Goal: Transaction & Acquisition: Purchase product/service

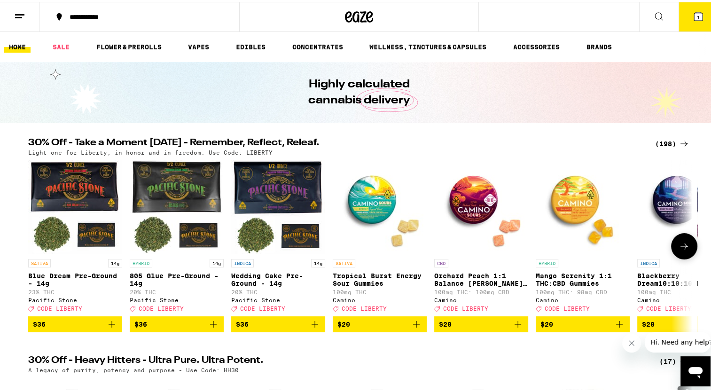
click at [686, 250] on icon at bounding box center [684, 244] width 11 height 11
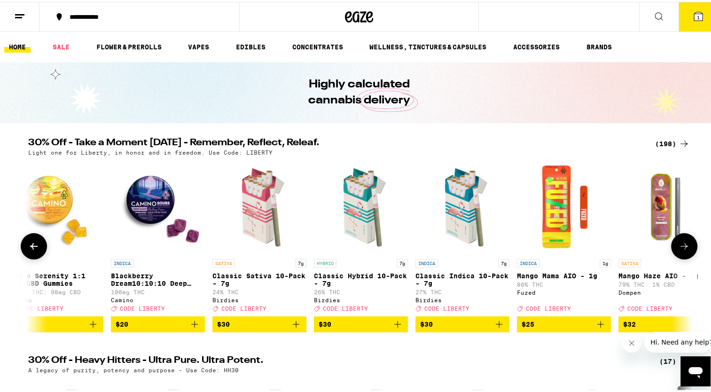
scroll to position [0, 560]
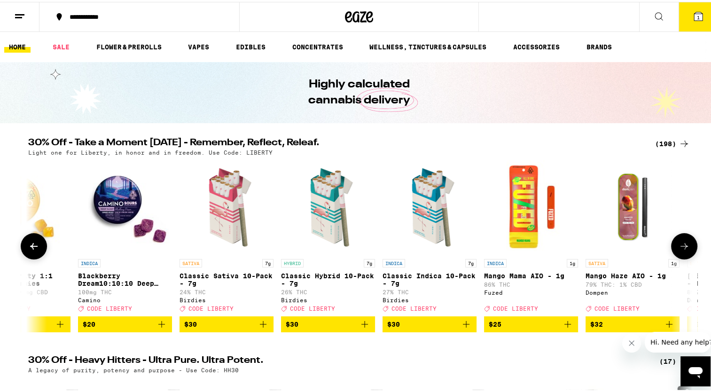
click at [686, 250] on icon at bounding box center [684, 244] width 11 height 11
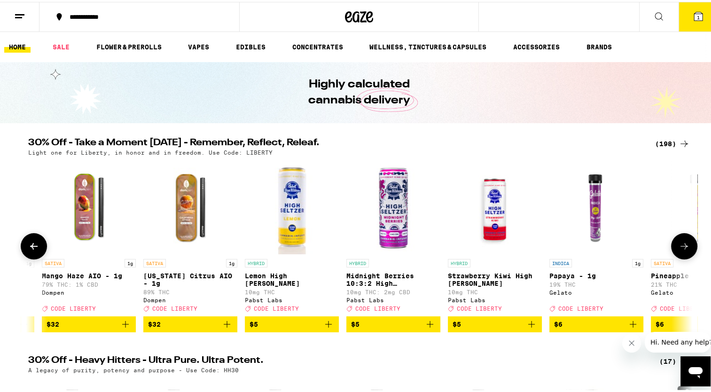
scroll to position [0, 1119]
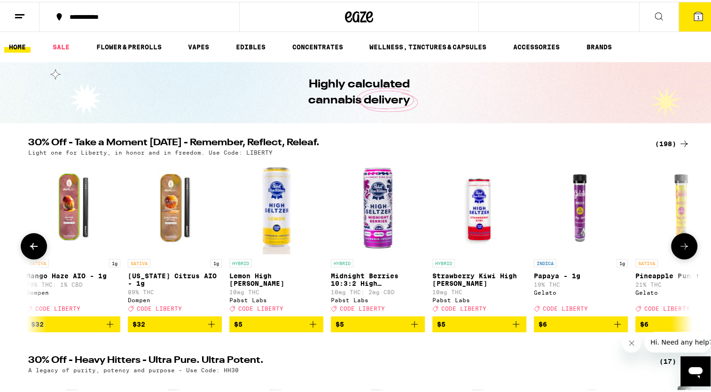
click at [30, 244] on icon at bounding box center [33, 244] width 11 height 11
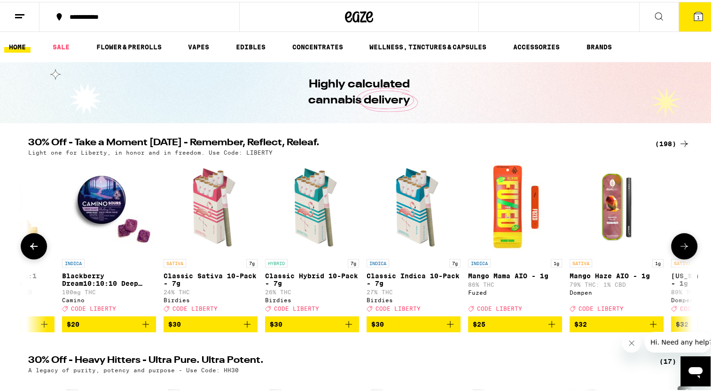
scroll to position [0, 560]
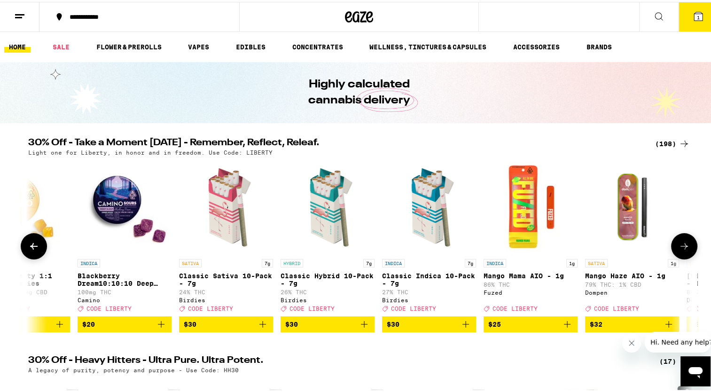
click at [30, 244] on icon at bounding box center [33, 244] width 11 height 11
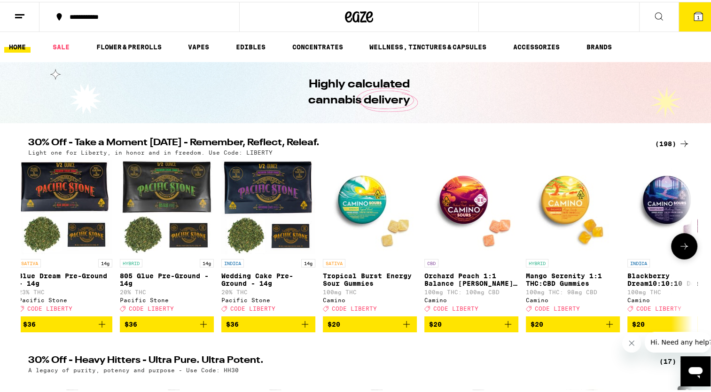
scroll to position [0, 0]
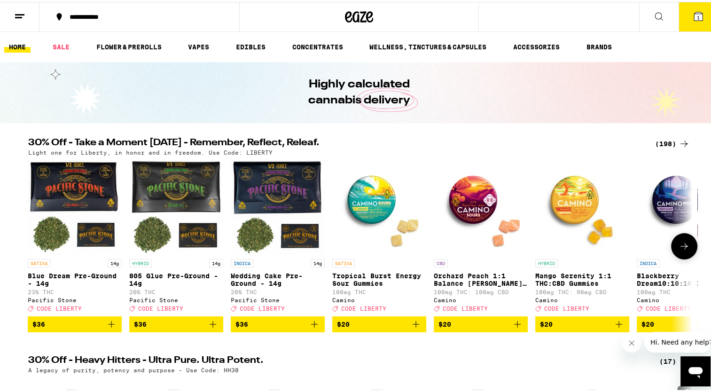
click at [687, 245] on button at bounding box center [684, 244] width 26 height 26
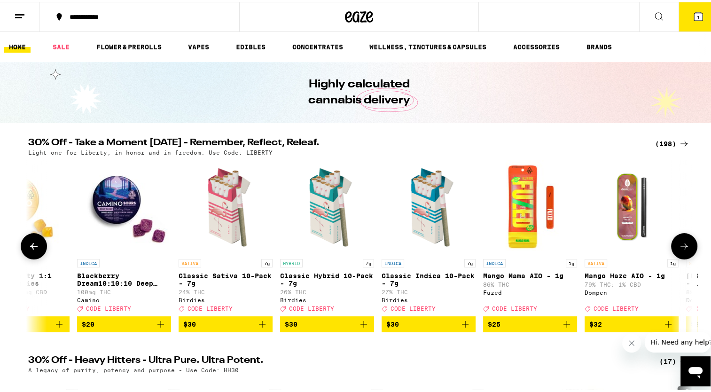
click at [687, 245] on button at bounding box center [684, 244] width 26 height 26
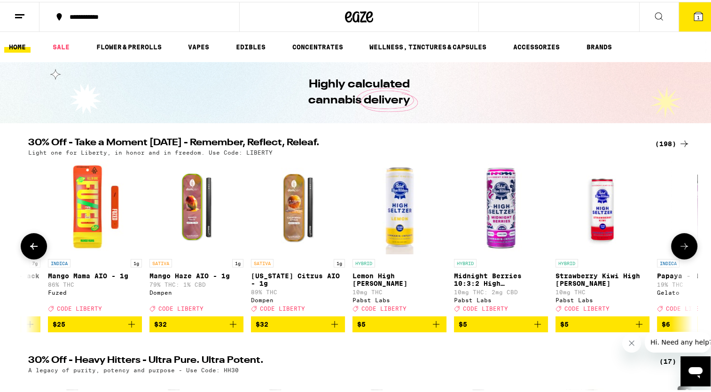
scroll to position [0, 1120]
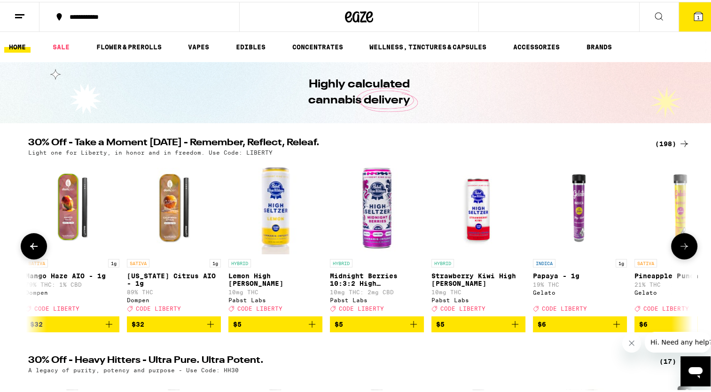
click at [687, 245] on button at bounding box center [684, 244] width 26 height 26
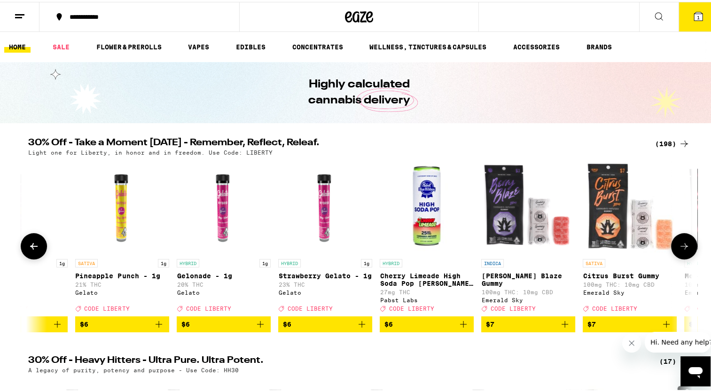
click at [687, 245] on button at bounding box center [684, 244] width 26 height 26
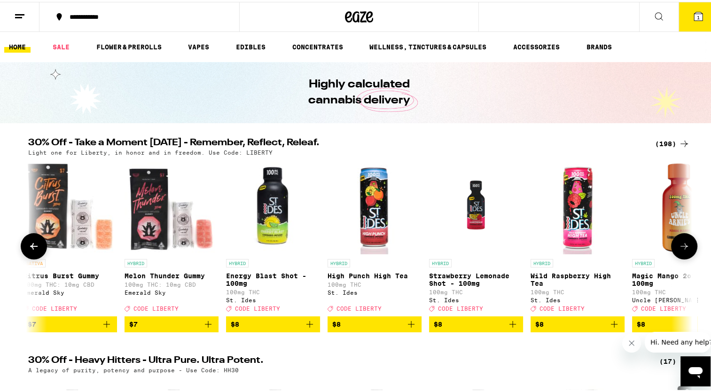
click at [687, 245] on button at bounding box center [684, 244] width 26 height 26
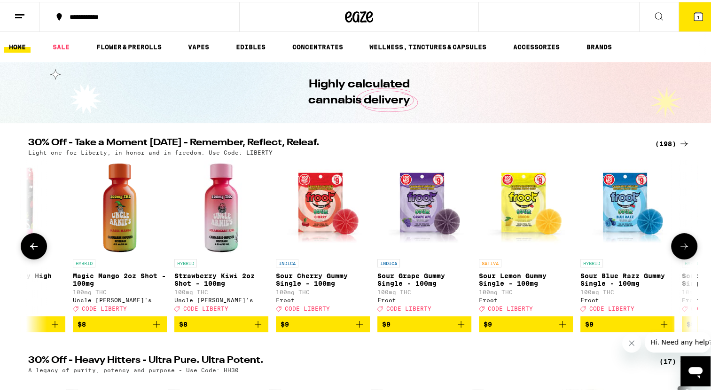
click at [687, 245] on button at bounding box center [684, 244] width 26 height 26
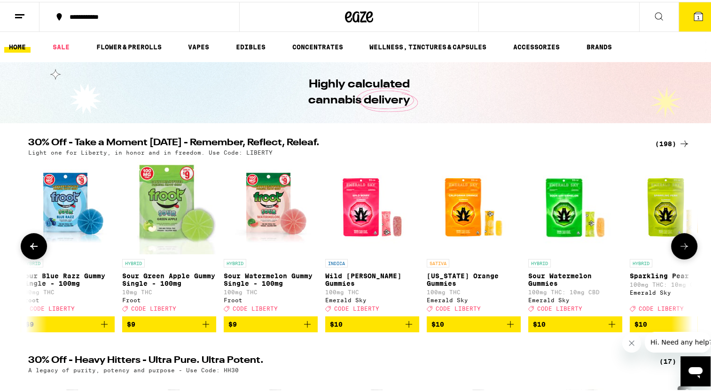
click at [687, 245] on button at bounding box center [684, 244] width 26 height 26
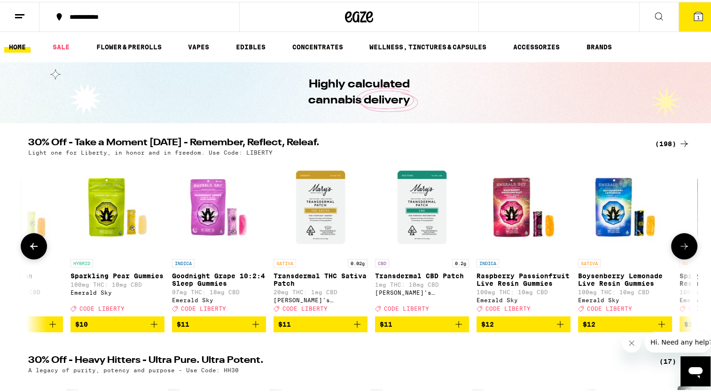
click at [687, 245] on button at bounding box center [684, 244] width 26 height 26
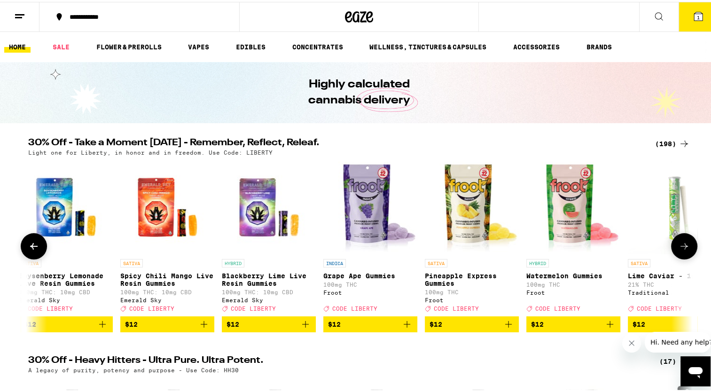
click at [687, 245] on button at bounding box center [684, 244] width 26 height 26
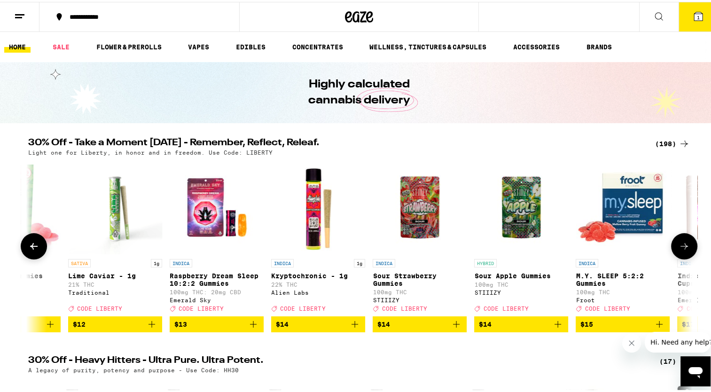
click at [687, 245] on button at bounding box center [684, 244] width 26 height 26
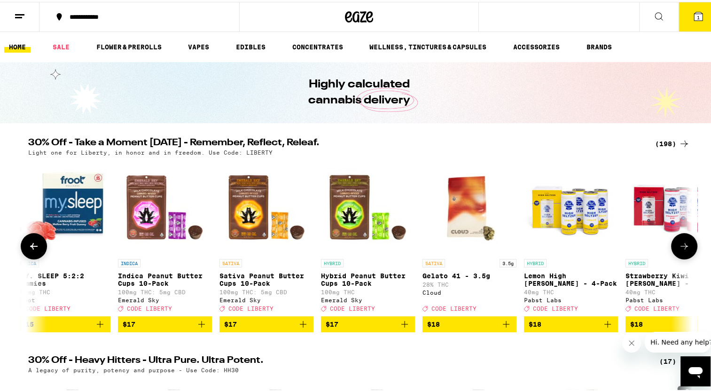
click at [687, 245] on button at bounding box center [684, 244] width 26 height 26
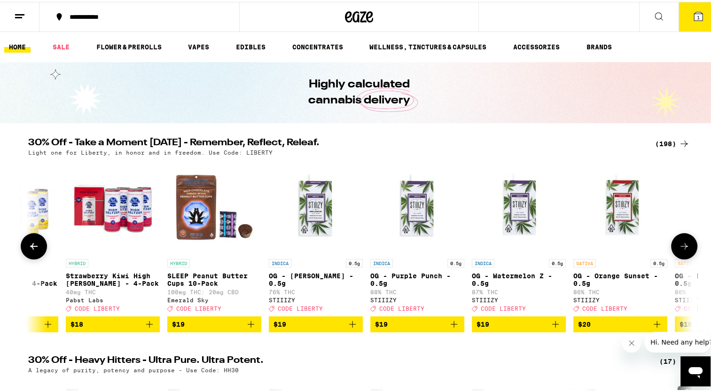
click at [687, 245] on button at bounding box center [684, 244] width 26 height 26
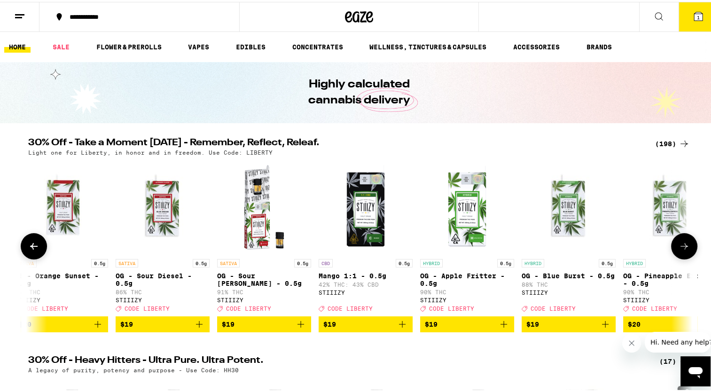
click at [687, 245] on button at bounding box center [684, 244] width 26 height 26
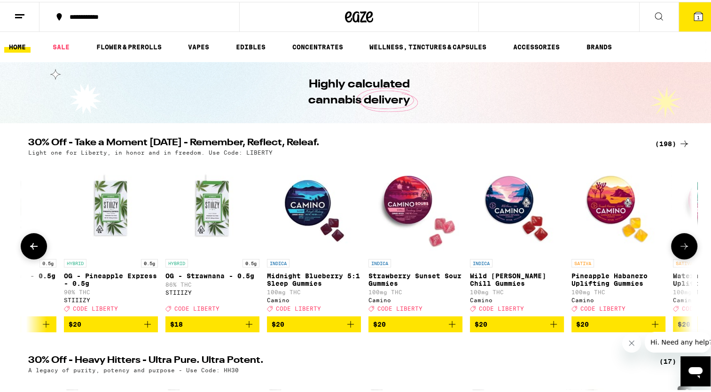
click at [687, 245] on button at bounding box center [684, 244] width 26 height 26
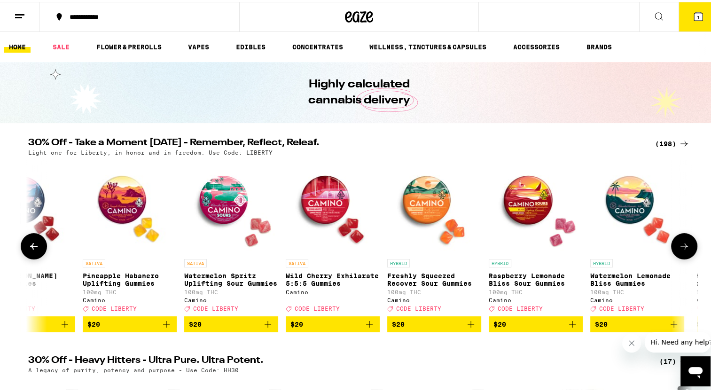
scroll to position [0, 7836]
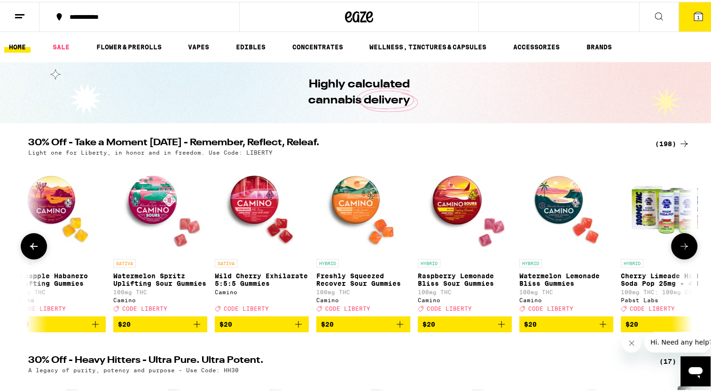
click at [687, 245] on button at bounding box center [684, 244] width 26 height 26
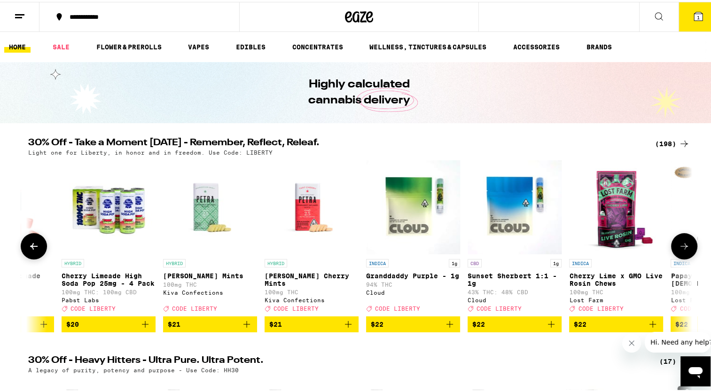
click at [687, 245] on button at bounding box center [684, 244] width 26 height 26
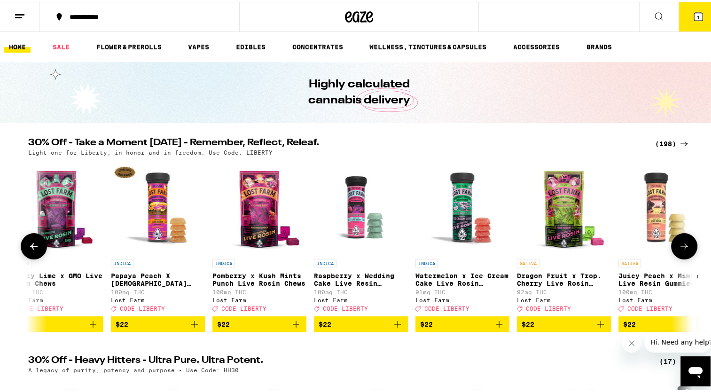
click at [687, 245] on button at bounding box center [684, 244] width 26 height 26
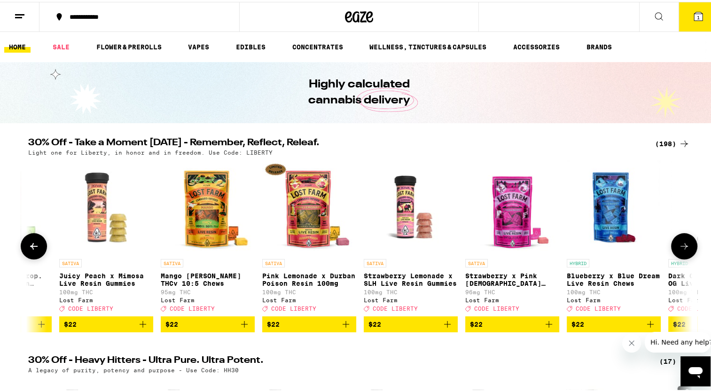
click at [687, 245] on button at bounding box center [684, 244] width 26 height 26
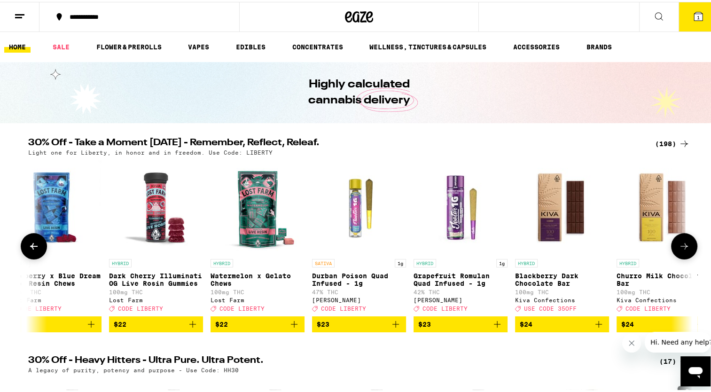
click at [687, 245] on button at bounding box center [684, 244] width 26 height 26
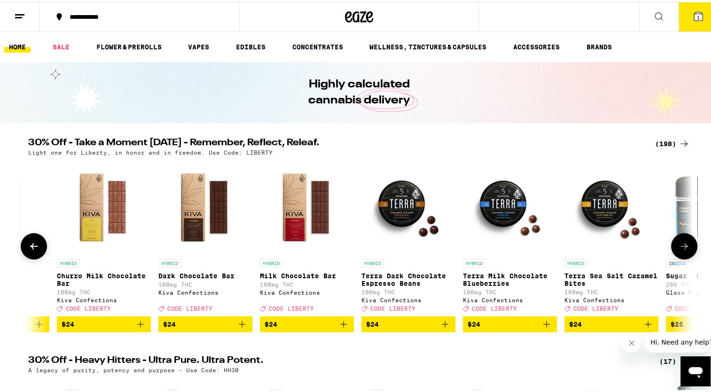
click at [687, 245] on button at bounding box center [684, 244] width 26 height 26
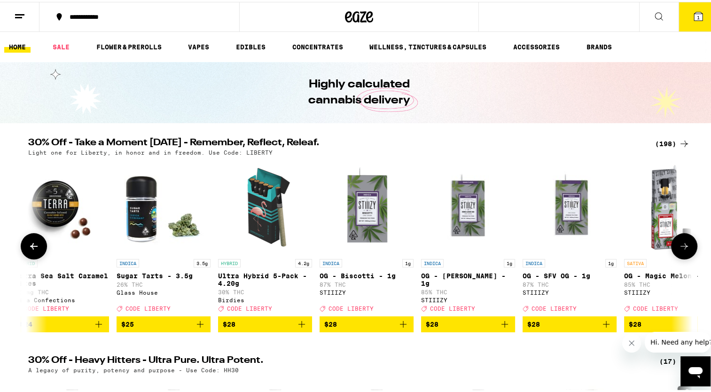
scroll to position [0, 11194]
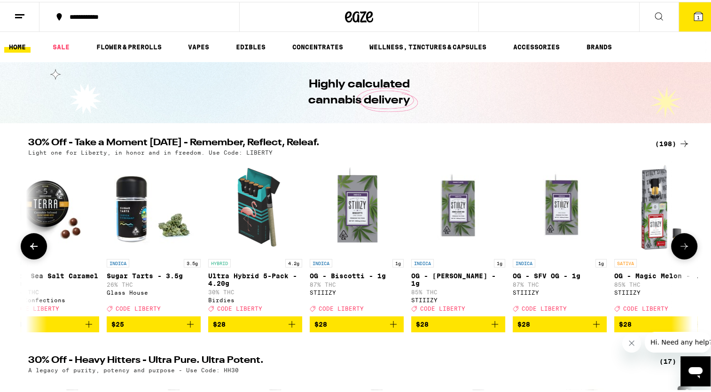
click at [687, 245] on button at bounding box center [684, 244] width 26 height 26
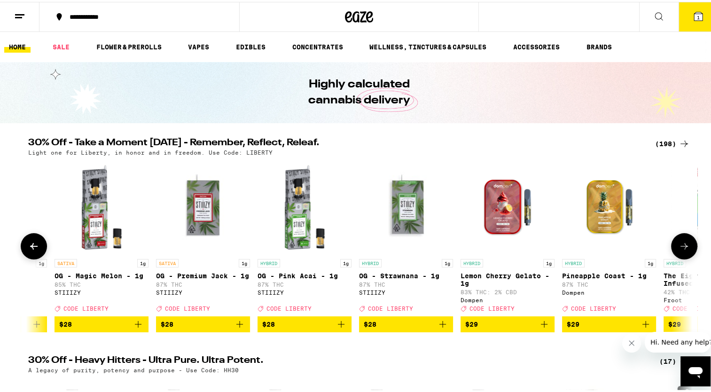
click at [687, 245] on button at bounding box center [684, 244] width 26 height 26
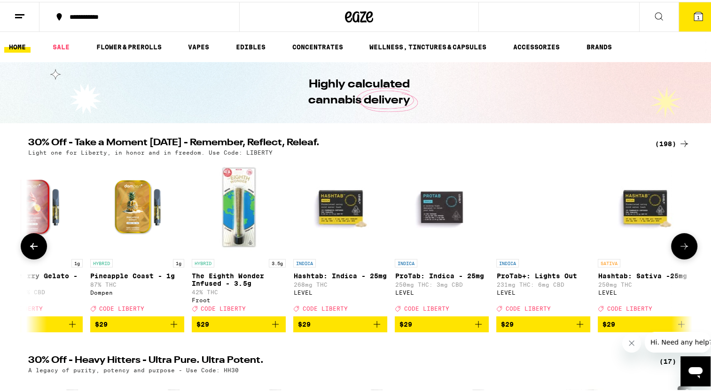
scroll to position [0, 12314]
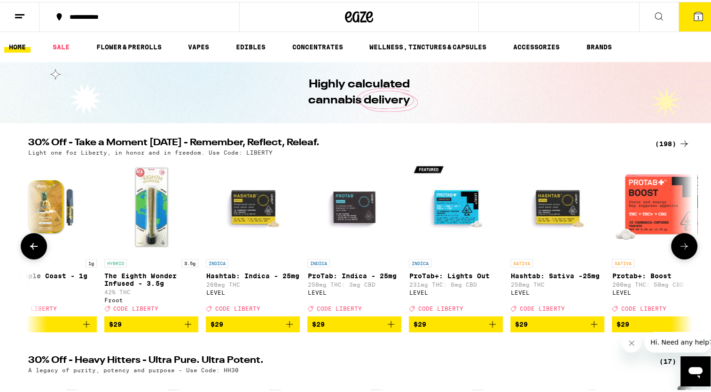
click at [687, 245] on button at bounding box center [684, 244] width 26 height 26
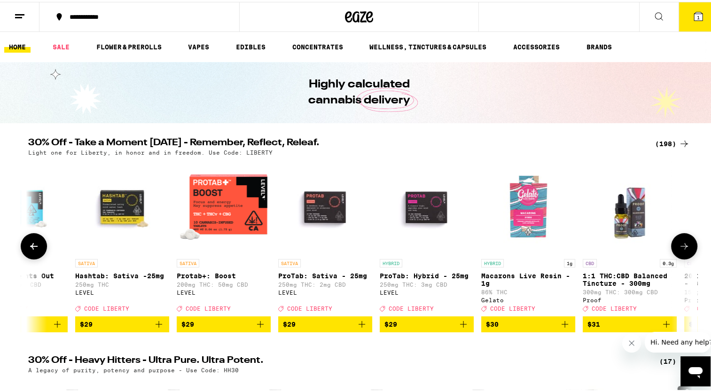
scroll to position [0, 12873]
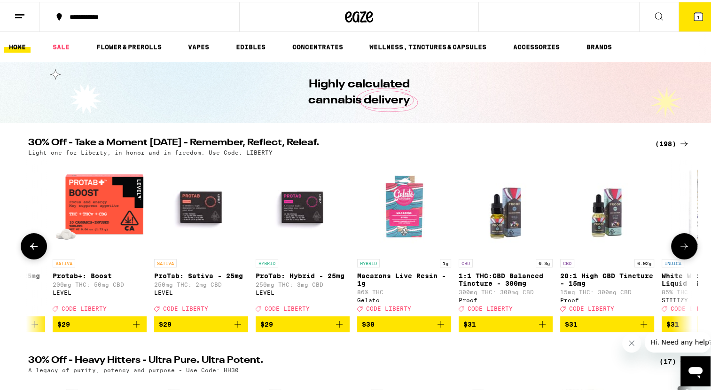
click at [687, 245] on button at bounding box center [684, 244] width 26 height 26
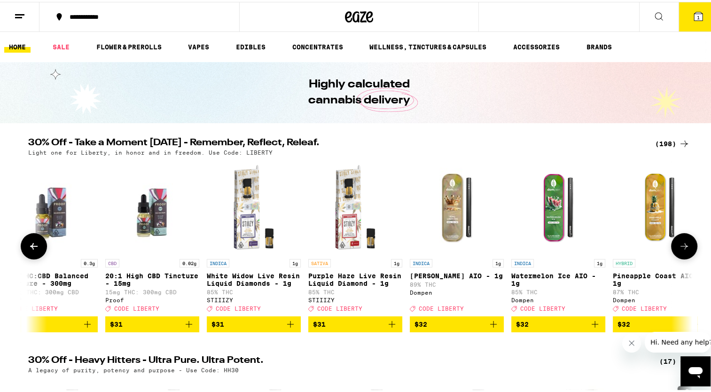
scroll to position [0, 13433]
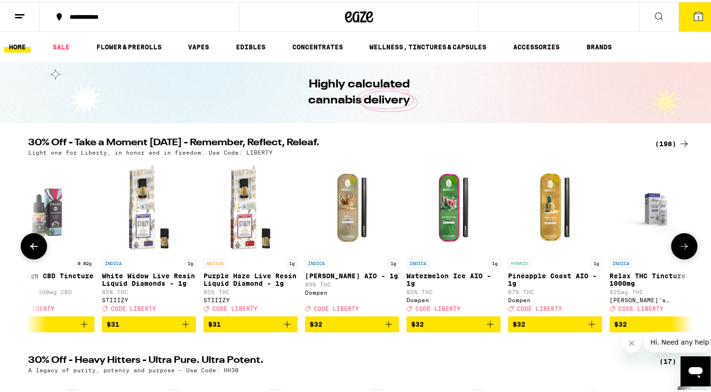
click at [687, 245] on button at bounding box center [684, 244] width 26 height 26
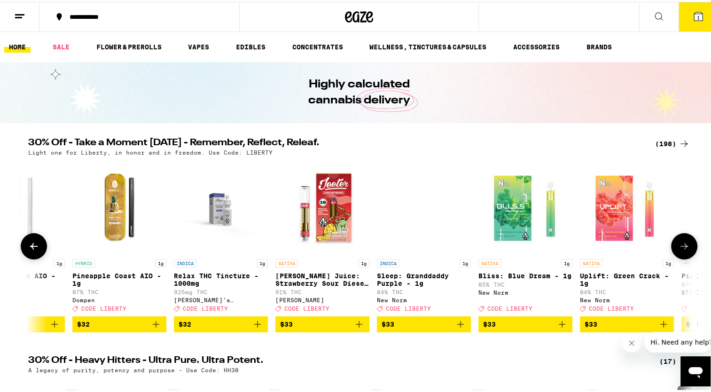
scroll to position [0, 13993]
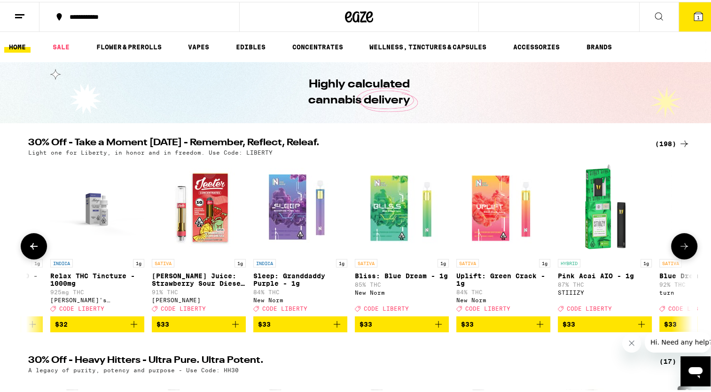
click at [687, 245] on button at bounding box center [684, 244] width 26 height 26
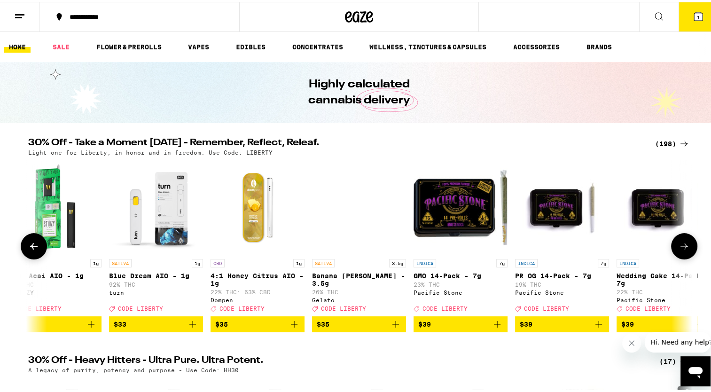
scroll to position [0, 14553]
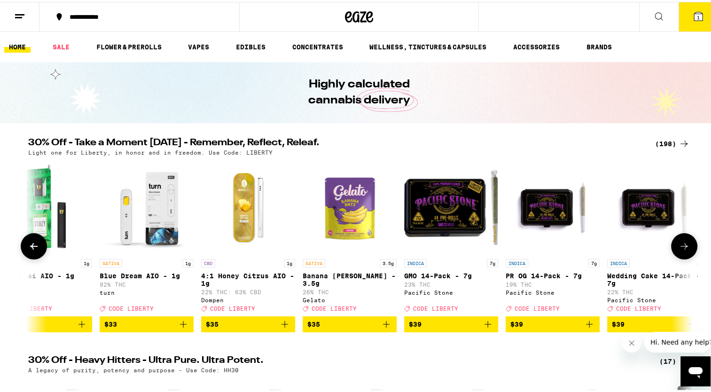
click at [34, 244] on icon at bounding box center [33, 244] width 11 height 11
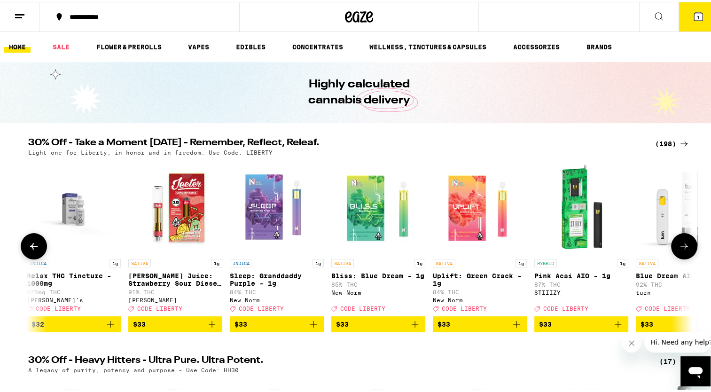
scroll to position [0, 13993]
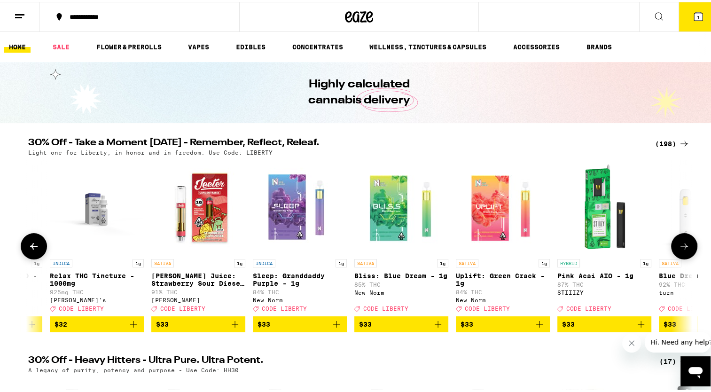
click at [592, 227] on img "Open page for Pink Acai AIO - 1g from STIIIZY" at bounding box center [605, 205] width 94 height 94
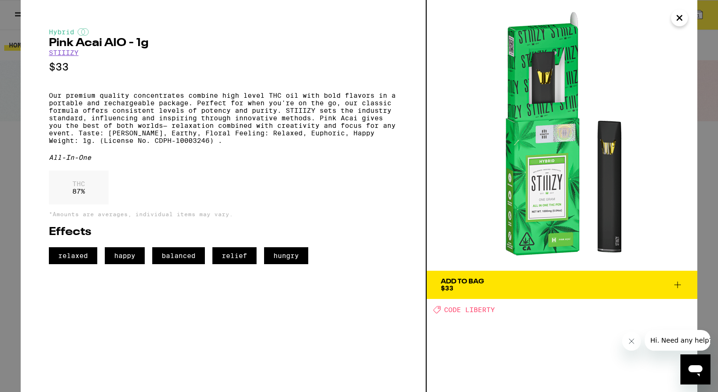
click at [673, 14] on button "Close" at bounding box center [679, 17] width 17 height 17
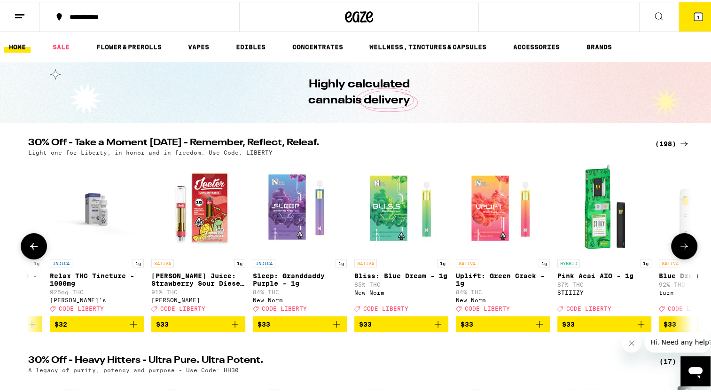
click at [683, 248] on icon at bounding box center [685, 244] width 8 height 7
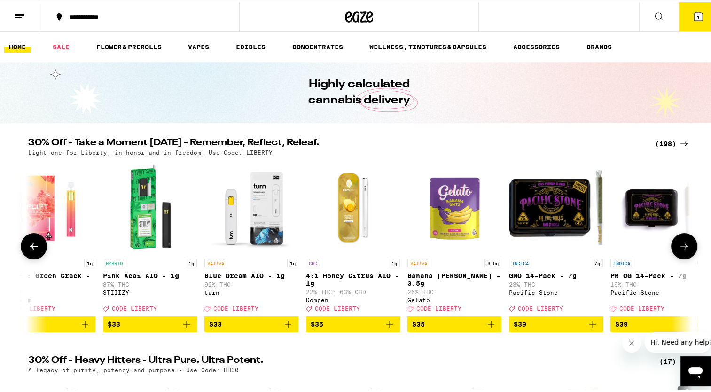
scroll to position [0, 14553]
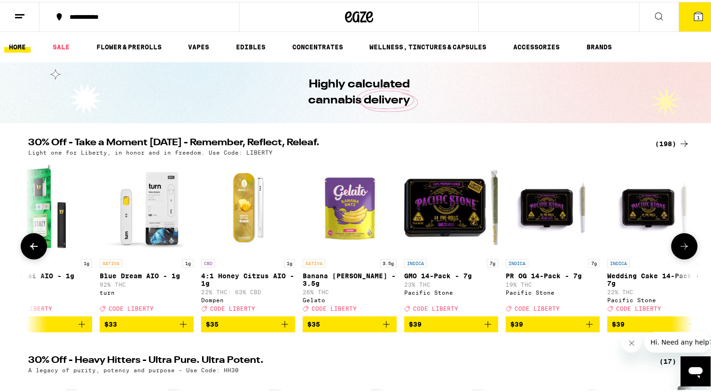
click at [159, 217] on img "Open page for Blue Dream AIO - 1g from turn" at bounding box center [147, 205] width 94 height 94
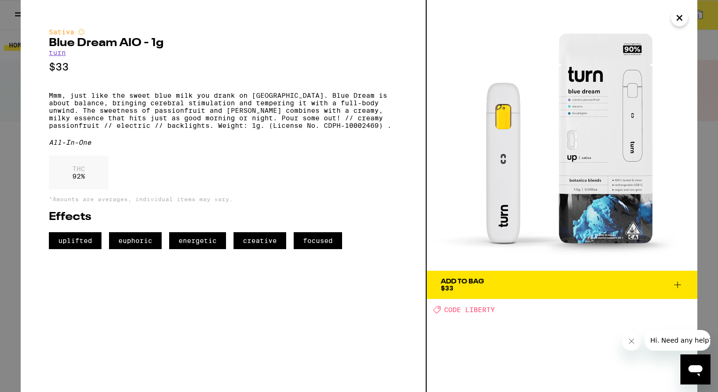
click at [303, 142] on div "Sativa Blue Dream AIO - 1g turn $33 Mmm, just like the sweet blue milk you dran…" at bounding box center [223, 138] width 349 height 221
click at [303, 141] on div "Sativa Blue Dream AIO - 1g turn $33 Mmm, just like the sweet blue milk you dran…" at bounding box center [223, 138] width 349 height 221
click at [678, 17] on icon "Close" at bounding box center [680, 18] width 5 height 5
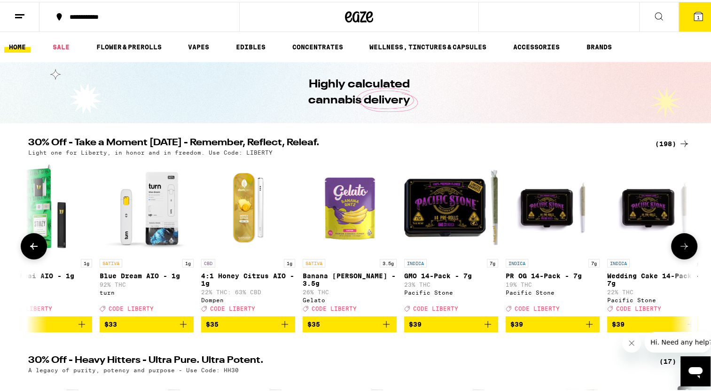
click at [679, 250] on icon at bounding box center [684, 244] width 11 height 11
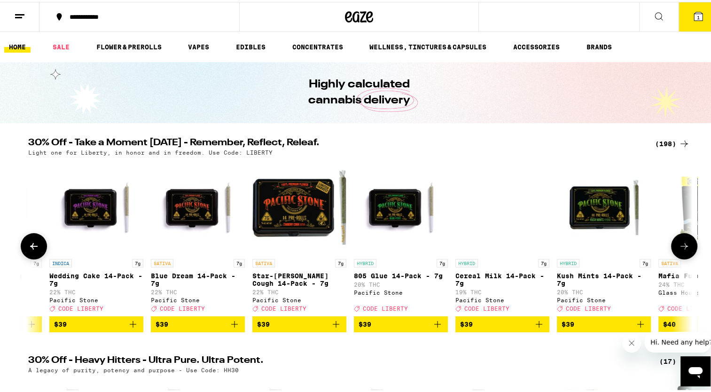
scroll to position [0, 15113]
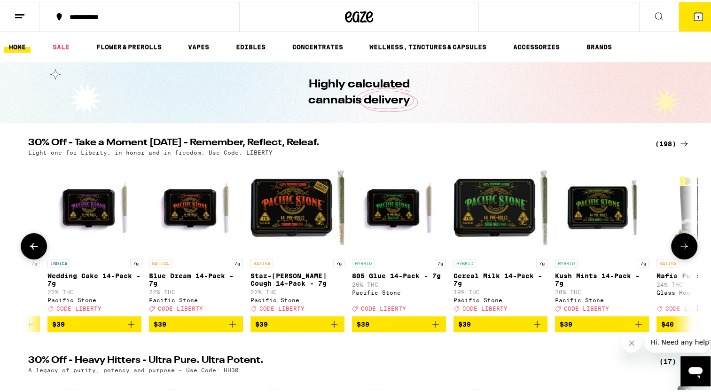
click at [679, 250] on icon at bounding box center [684, 244] width 11 height 11
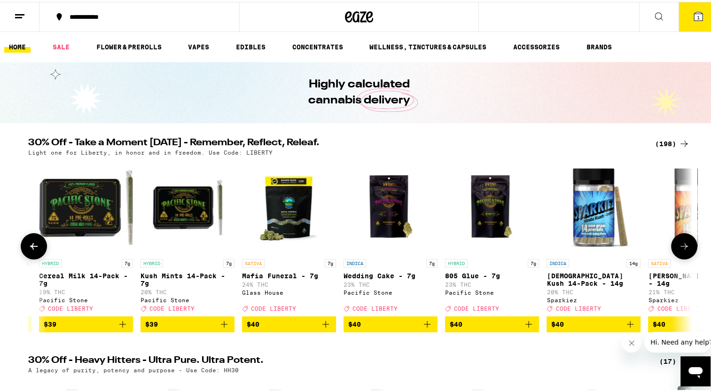
scroll to position [0, 15672]
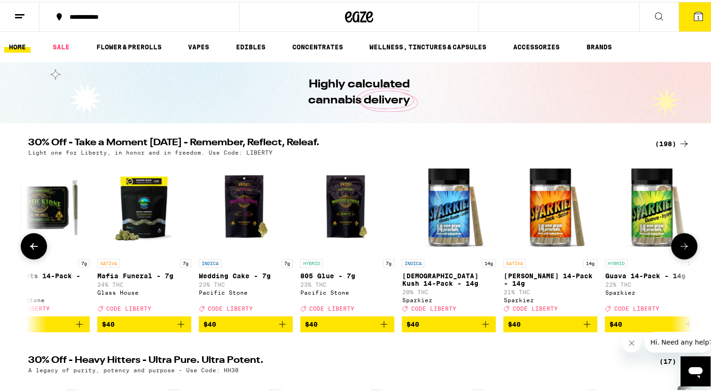
click at [679, 250] on icon at bounding box center [684, 244] width 11 height 11
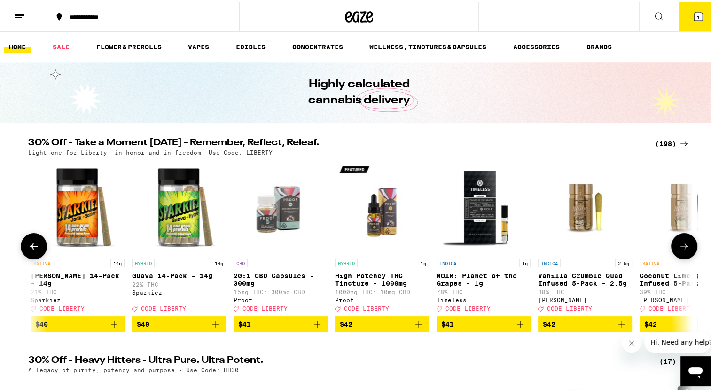
scroll to position [0, 16232]
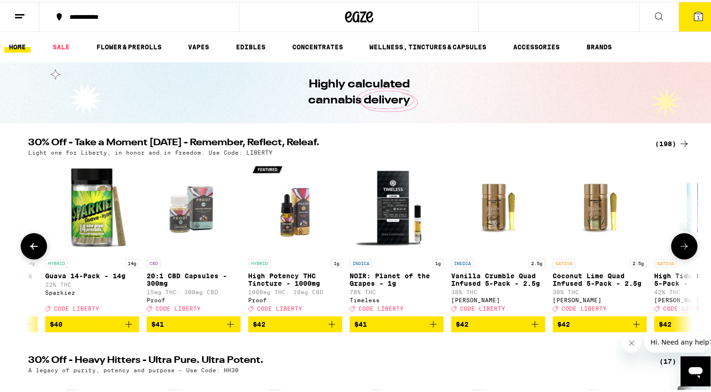
click at [679, 250] on icon at bounding box center [684, 244] width 11 height 11
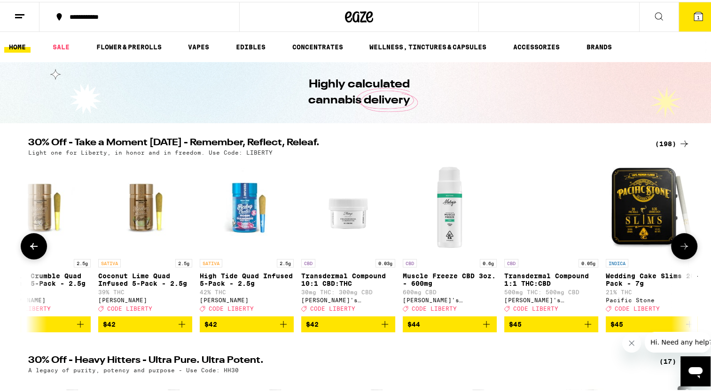
scroll to position [0, 16792]
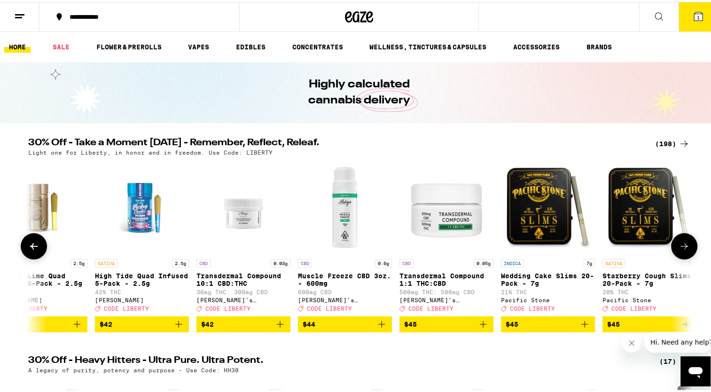
click at [679, 250] on icon at bounding box center [684, 244] width 11 height 11
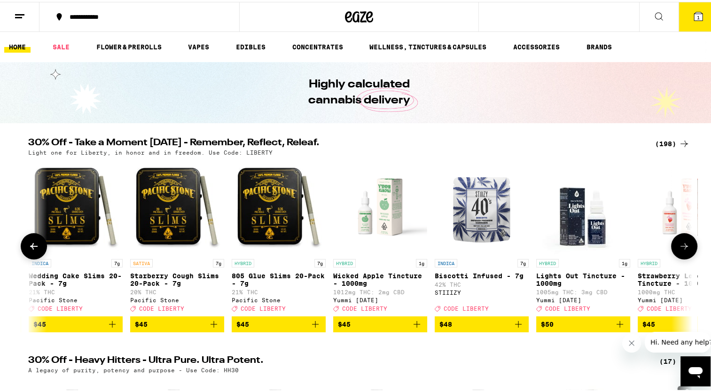
scroll to position [0, 17351]
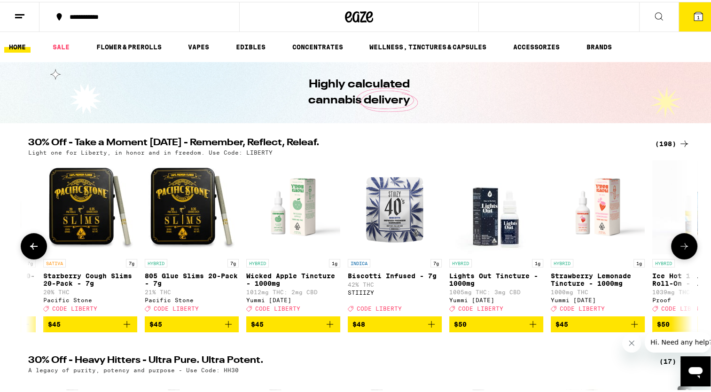
click at [679, 250] on icon at bounding box center [684, 244] width 11 height 11
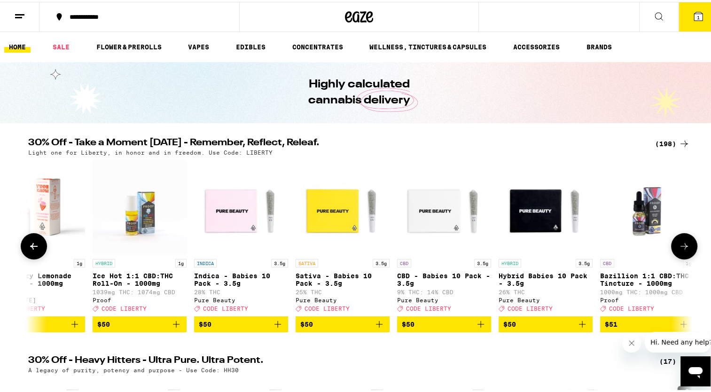
scroll to position [0, 17693]
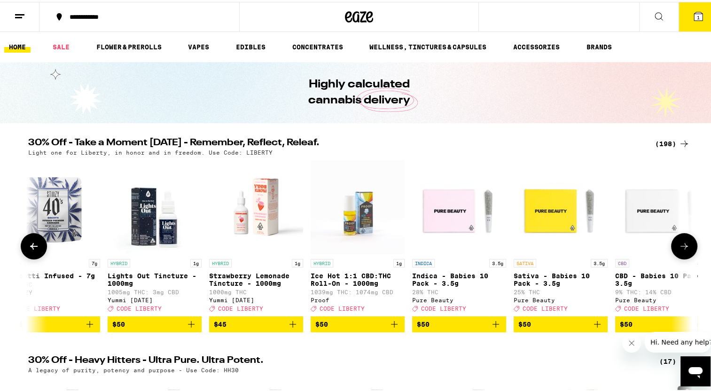
click at [683, 250] on icon at bounding box center [684, 244] width 11 height 11
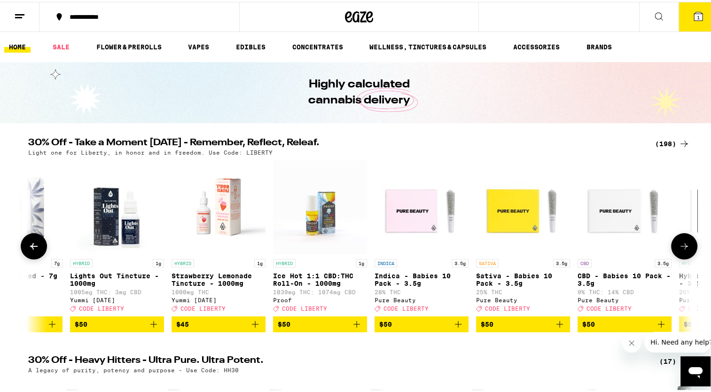
click at [683, 250] on icon at bounding box center [684, 244] width 11 height 11
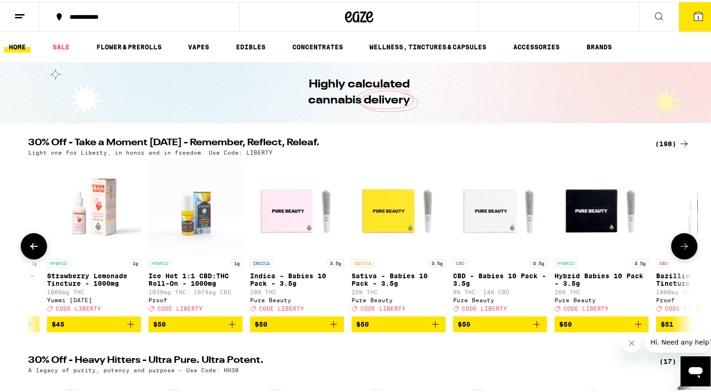
click at [683, 250] on icon at bounding box center [684, 244] width 11 height 11
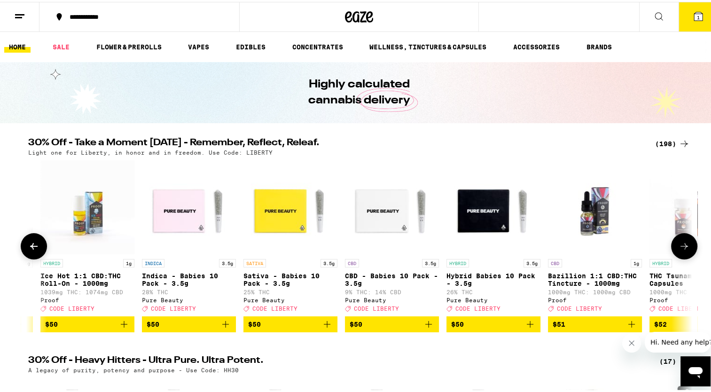
click at [683, 250] on icon at bounding box center [684, 244] width 11 height 11
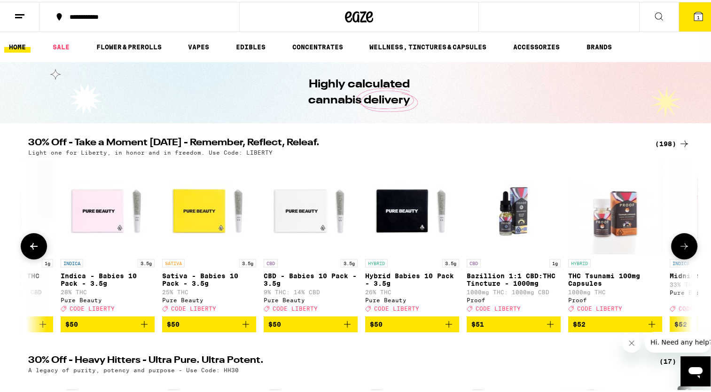
click at [683, 250] on icon at bounding box center [684, 244] width 11 height 11
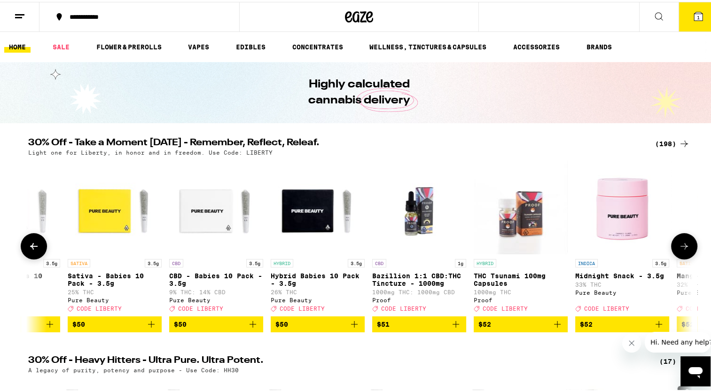
click at [683, 250] on icon at bounding box center [684, 244] width 11 height 11
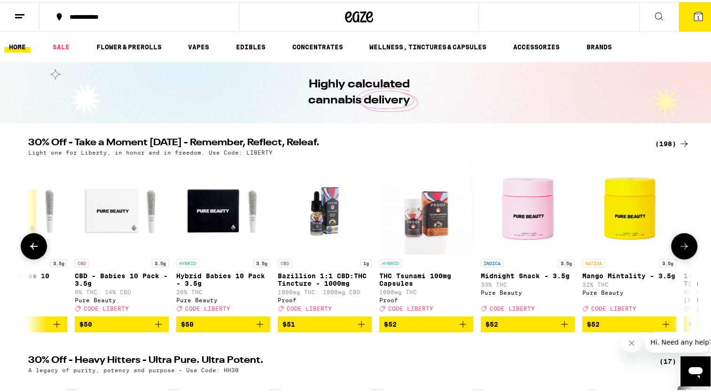
click at [683, 250] on icon at bounding box center [684, 244] width 11 height 11
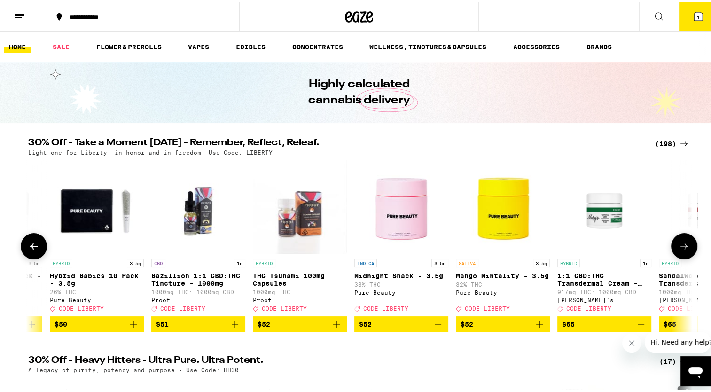
click at [683, 250] on icon at bounding box center [684, 244] width 11 height 11
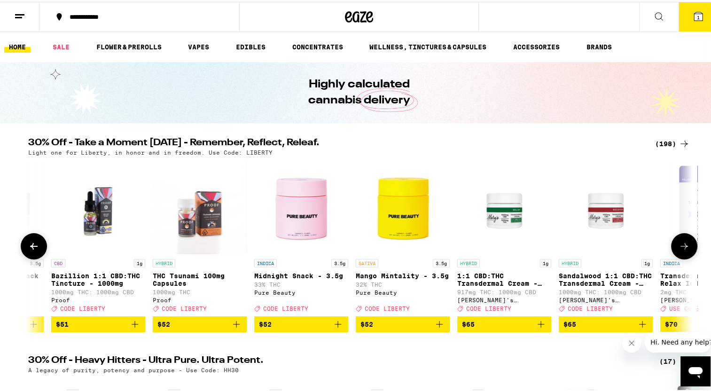
click at [683, 250] on icon at bounding box center [684, 244] width 11 height 11
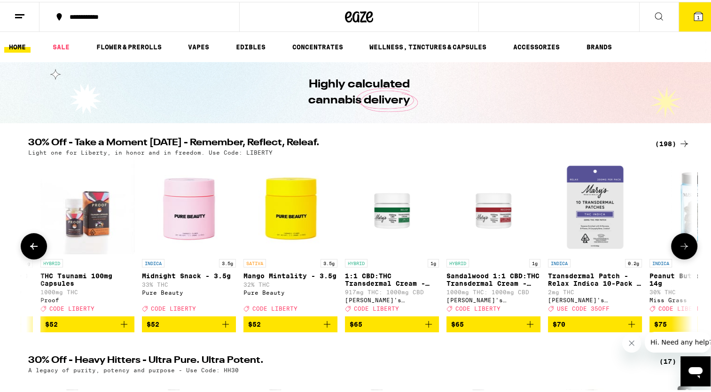
click at [683, 250] on icon at bounding box center [684, 244] width 11 height 11
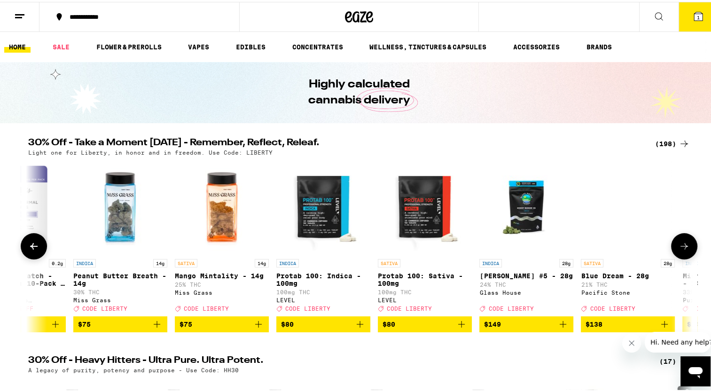
scroll to position [0, 19161]
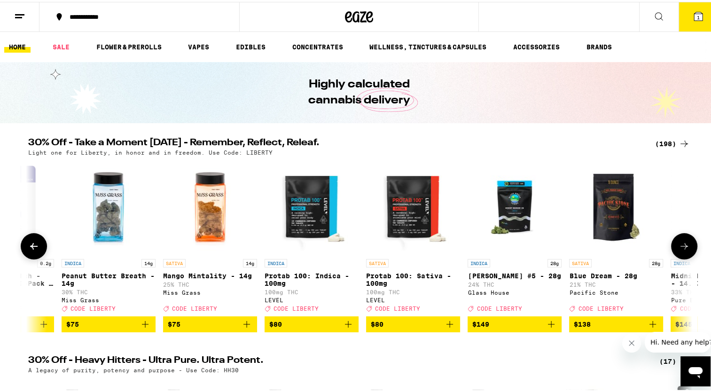
click at [29, 238] on button at bounding box center [34, 244] width 26 height 26
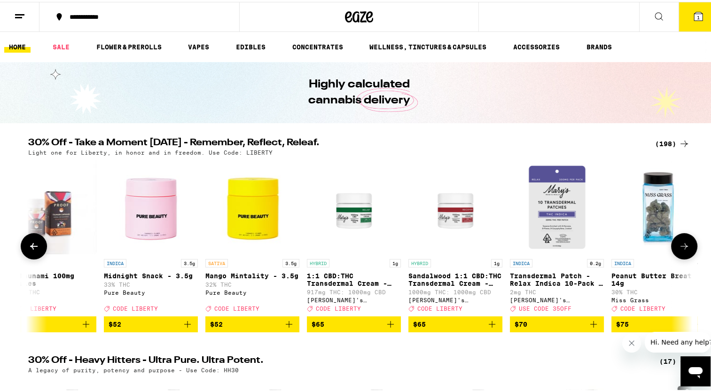
scroll to position [0, 18602]
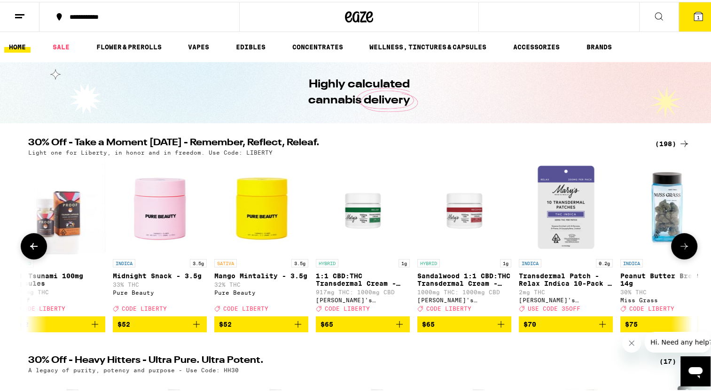
click at [262, 208] on img "Open page for Mango Mintality - 3.5g from Pure Beauty" at bounding box center [261, 205] width 94 height 94
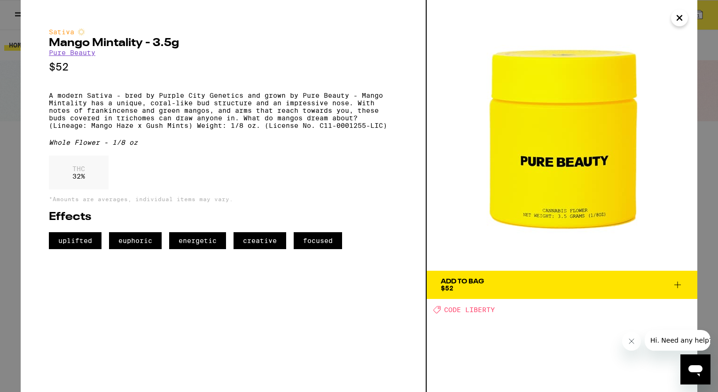
click at [679, 17] on icon "Close" at bounding box center [680, 18] width 5 height 5
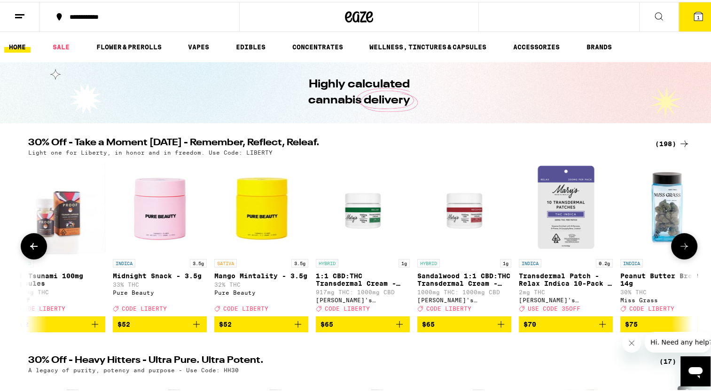
click at [148, 206] on img "Open page for Midnight Snack - 3.5g from Pure Beauty" at bounding box center [160, 205] width 94 height 94
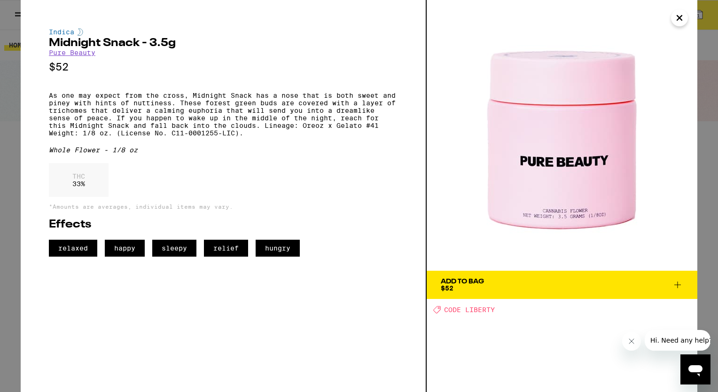
click at [678, 18] on icon "Close" at bounding box center [679, 18] width 11 height 14
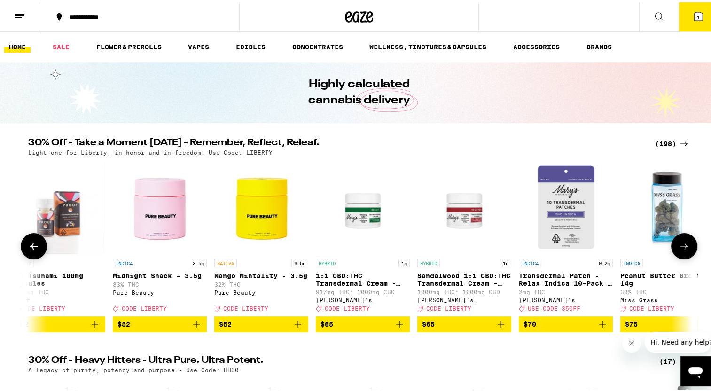
click at [679, 250] on icon at bounding box center [684, 244] width 11 height 11
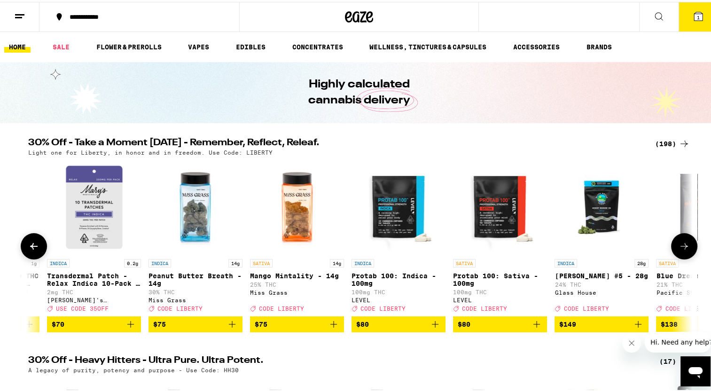
scroll to position [0, 19161]
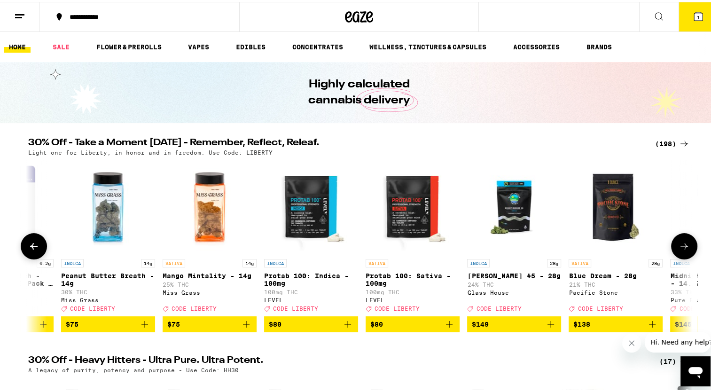
click at [679, 250] on icon at bounding box center [684, 244] width 11 height 11
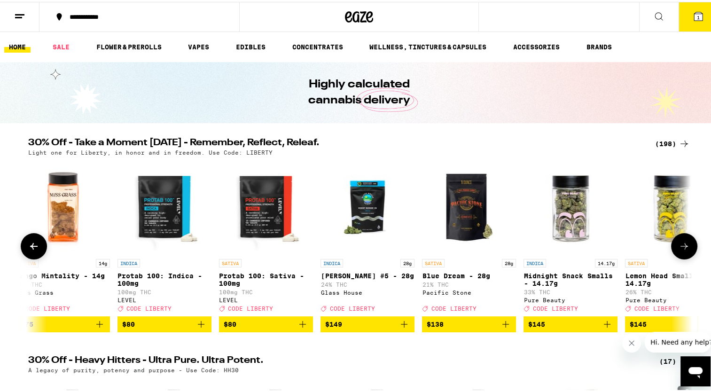
scroll to position [0, 19446]
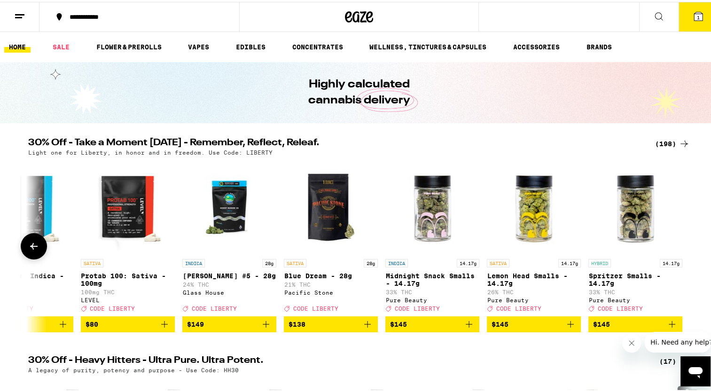
drag, startPoint x: 676, startPoint y: 251, endPoint x: 523, endPoint y: 254, distance: 152.8
click at [523, 254] on div "SATIVA 14g Blue Dream Pre-Ground - 14g 23% THC Pacific Stone Deal Created with …" at bounding box center [359, 244] width 677 height 172
click at [32, 243] on icon at bounding box center [33, 244] width 11 height 11
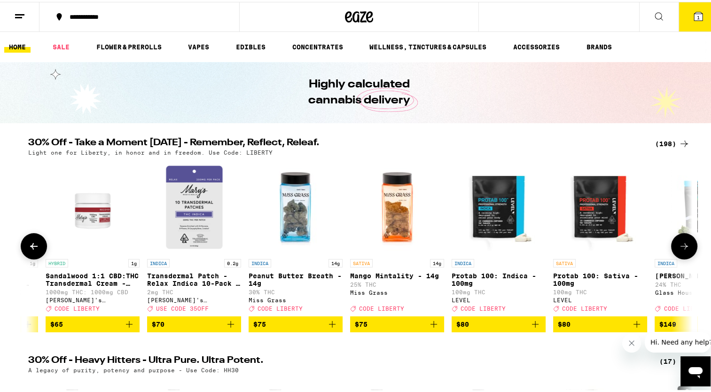
scroll to position [0, 18887]
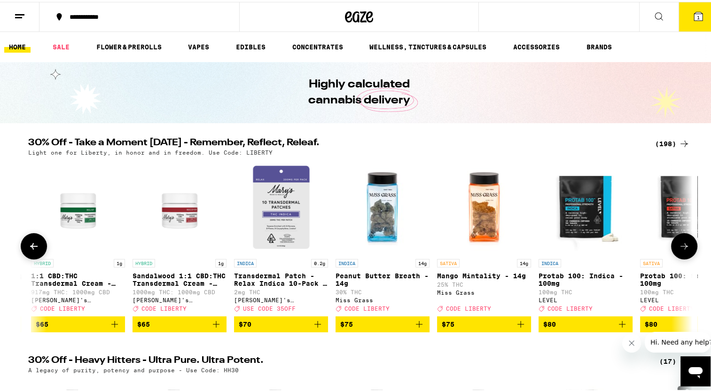
click at [686, 243] on icon at bounding box center [684, 244] width 11 height 11
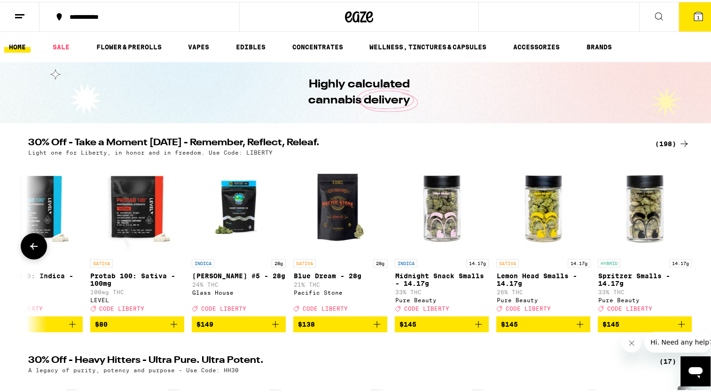
scroll to position [0, 19446]
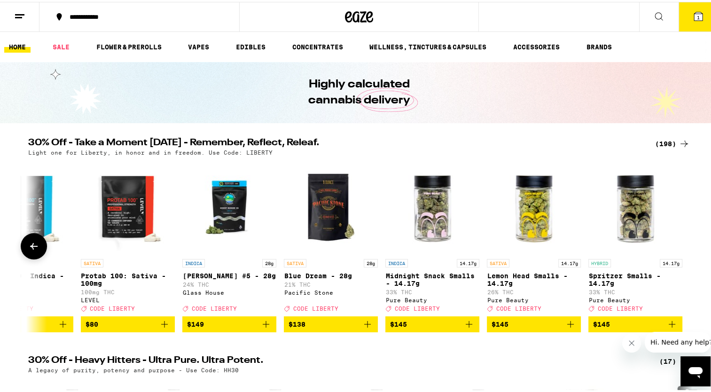
click at [507, 279] on p "Lemon Head Smalls - 14.17g" at bounding box center [534, 277] width 94 height 15
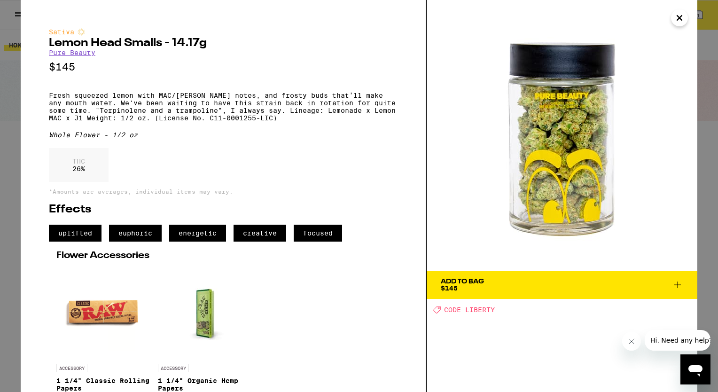
click at [683, 14] on icon "Close" at bounding box center [679, 18] width 11 height 14
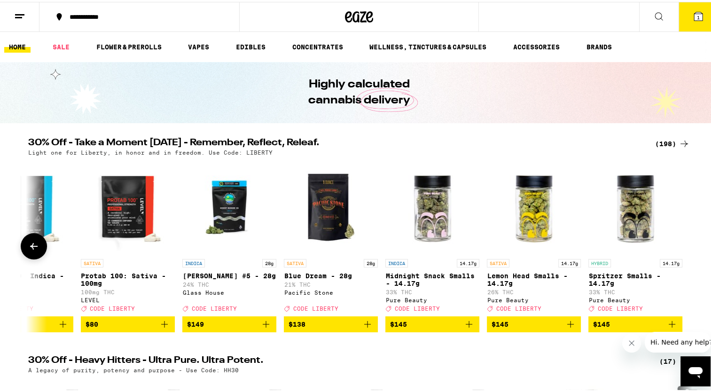
click at [635, 207] on img "Open page for Spritzer Smalls - 14.17g from Pure Beauty" at bounding box center [636, 205] width 94 height 94
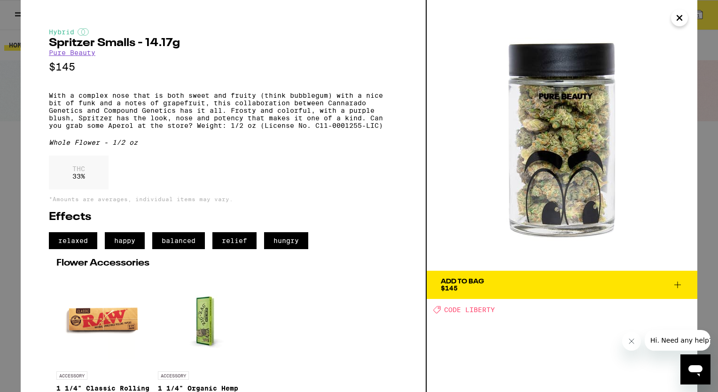
click at [678, 16] on icon "Close" at bounding box center [679, 18] width 11 height 14
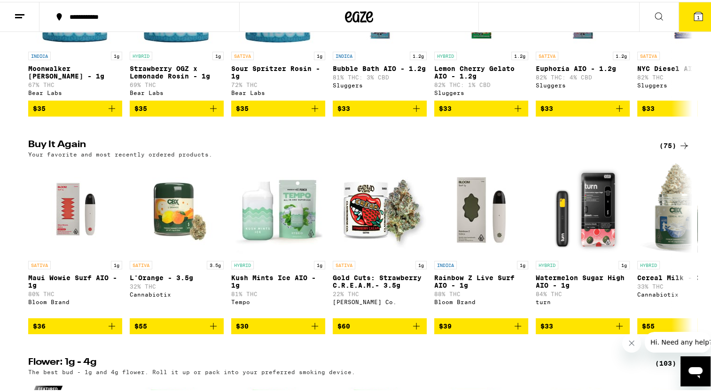
scroll to position [884, 0]
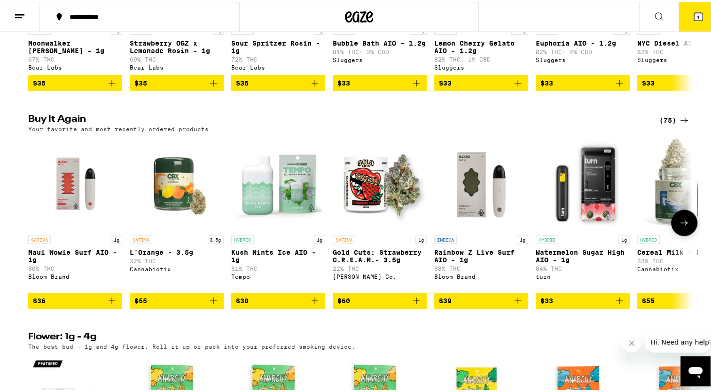
click at [680, 227] on icon at bounding box center [684, 220] width 11 height 11
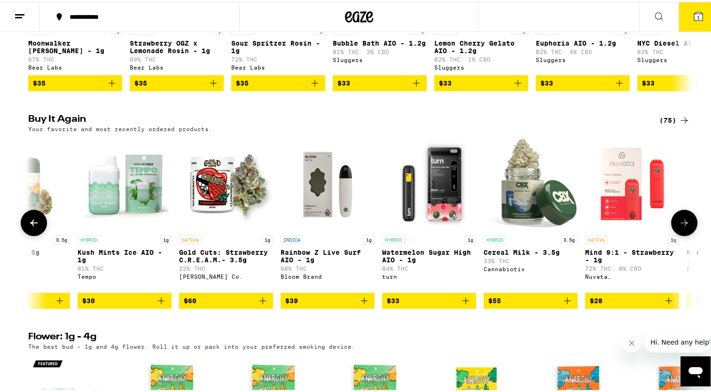
click at [680, 227] on icon at bounding box center [684, 220] width 11 height 11
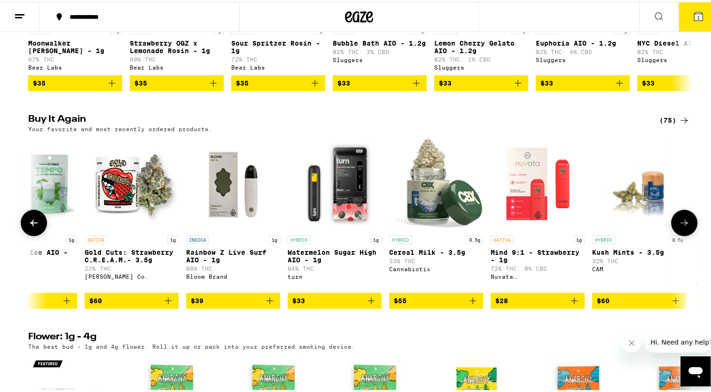
click at [680, 227] on icon at bounding box center [684, 220] width 11 height 11
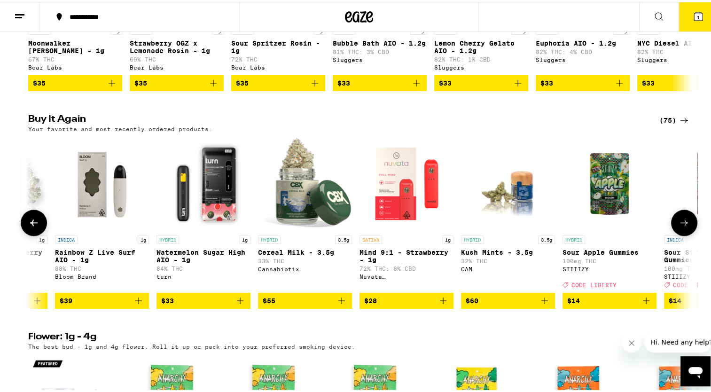
click at [680, 227] on icon at bounding box center [684, 220] width 11 height 11
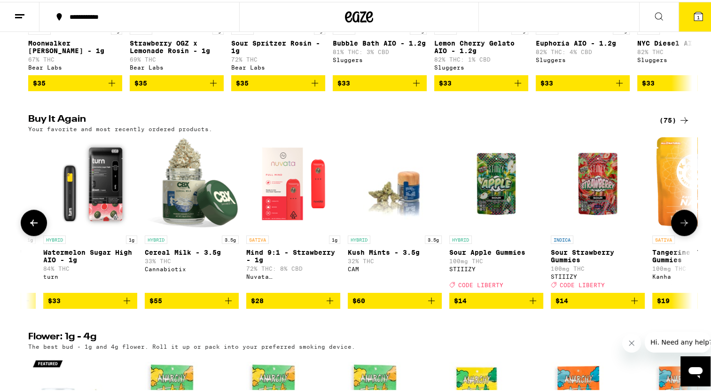
click at [680, 227] on icon at bounding box center [684, 220] width 11 height 11
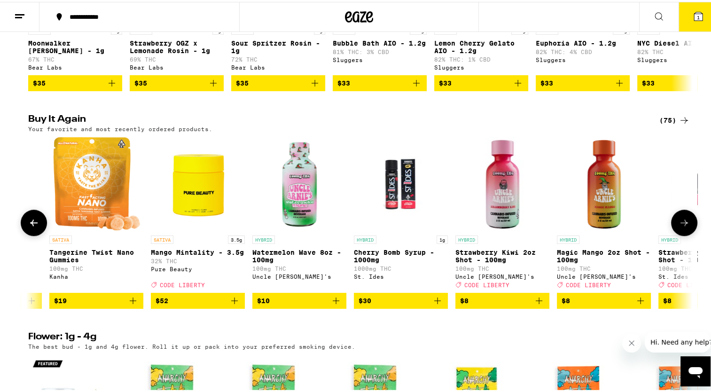
scroll to position [0, 1103]
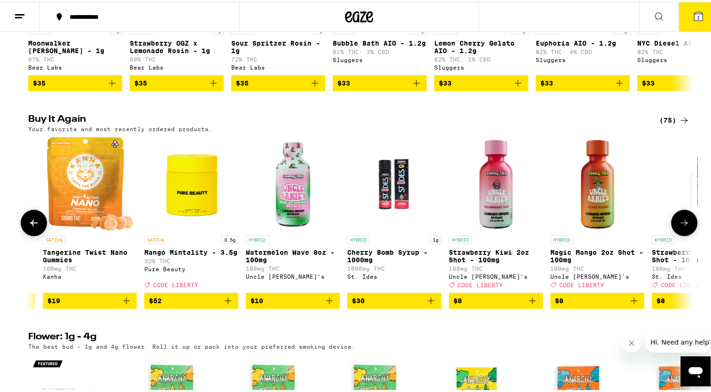
click at [28, 227] on icon at bounding box center [33, 220] width 11 height 11
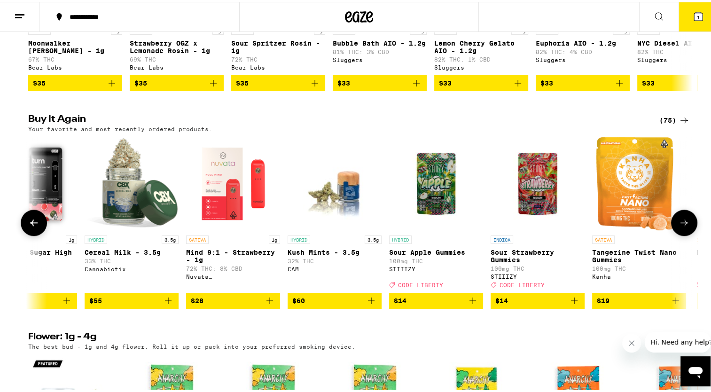
scroll to position [0, 544]
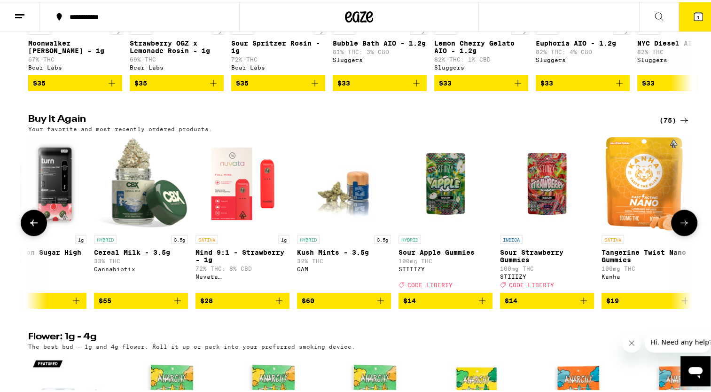
click at [28, 227] on icon at bounding box center [33, 220] width 11 height 11
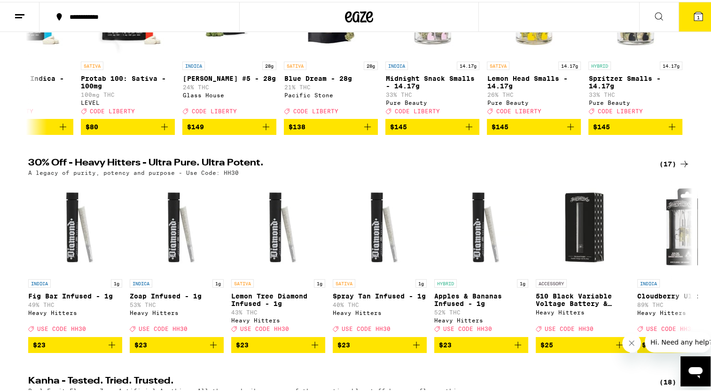
scroll to position [0, 0]
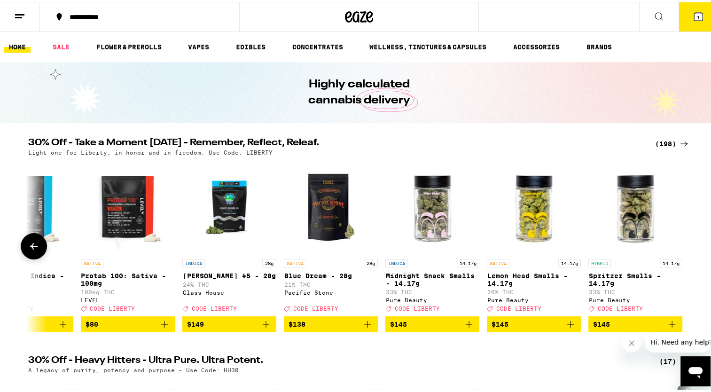
click at [519, 274] on p "Lemon Head Smalls - 14.17g" at bounding box center [534, 277] width 94 height 15
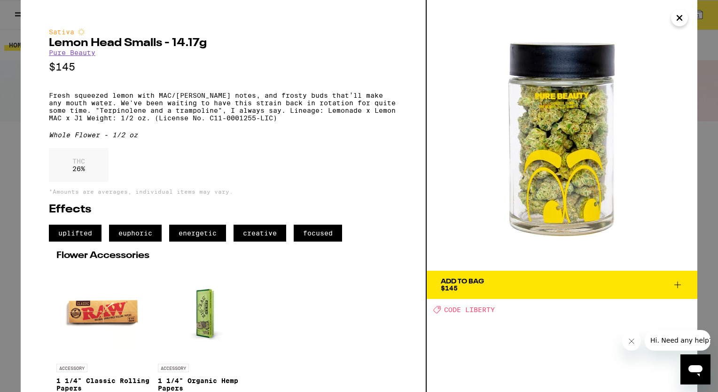
click at [586, 279] on span "Add To Bag $145" at bounding box center [562, 284] width 243 height 13
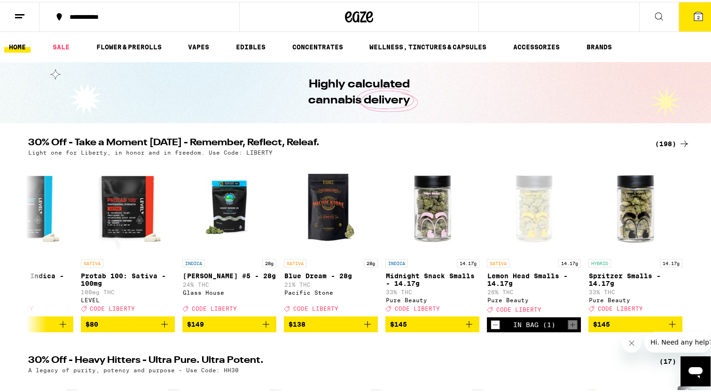
click at [693, 13] on icon at bounding box center [698, 14] width 11 height 11
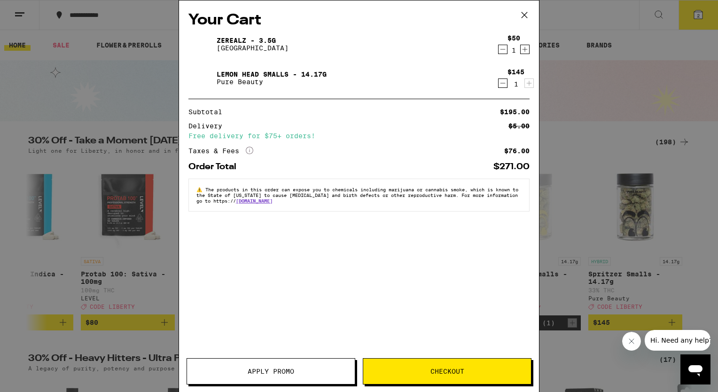
click at [503, 47] on icon "Decrement" at bounding box center [503, 49] width 8 height 11
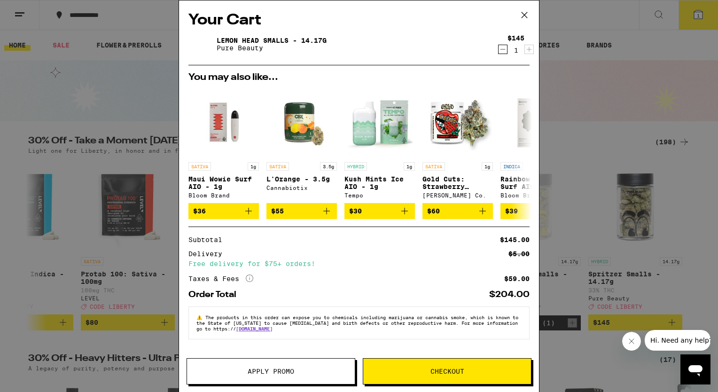
click at [283, 364] on button "Apply Promo" at bounding box center [271, 371] width 169 height 26
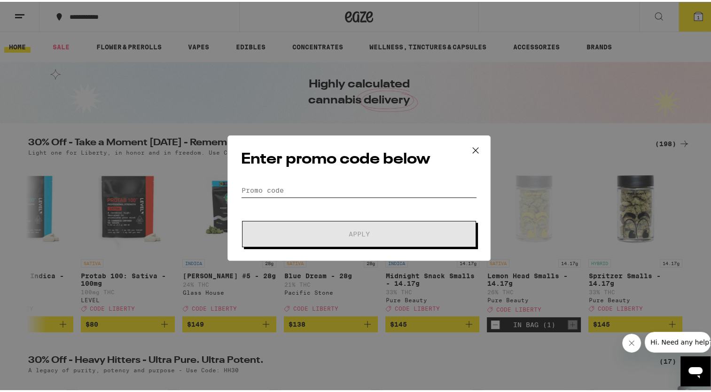
click at [241, 186] on input "Promo Code" at bounding box center [359, 188] width 236 height 14
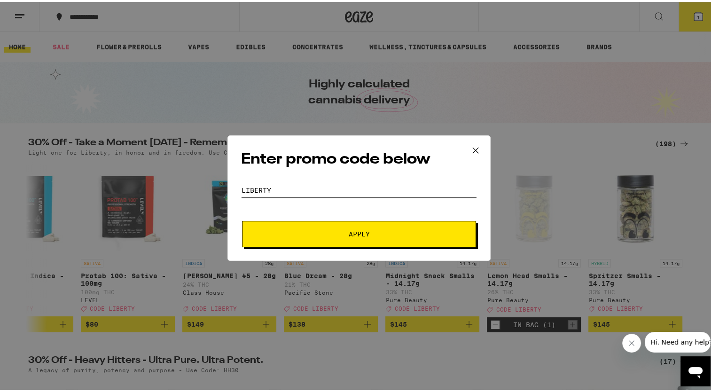
type input "liberty"
click at [294, 232] on span "Apply" at bounding box center [359, 232] width 169 height 7
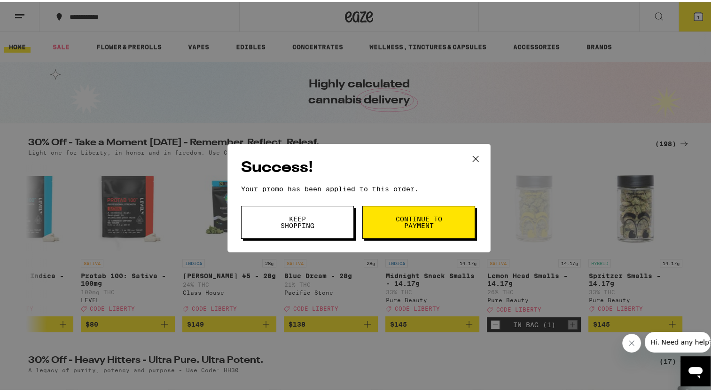
click at [403, 220] on span "Continue to payment" at bounding box center [419, 220] width 48 height 13
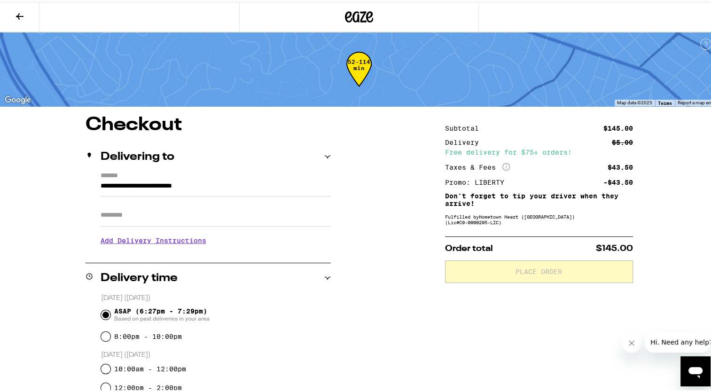
click at [22, 12] on icon at bounding box center [19, 14] width 11 height 11
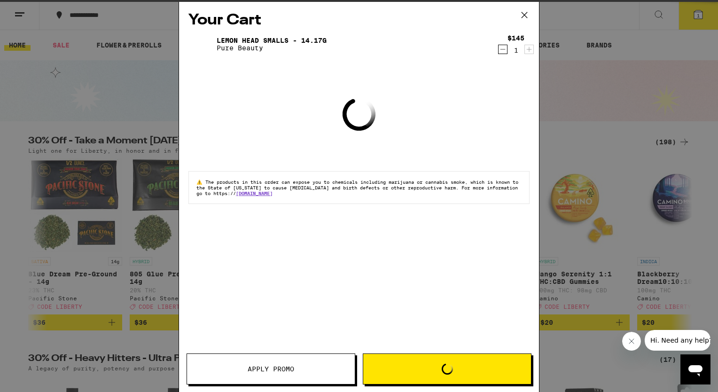
click at [502, 51] on icon "Decrement" at bounding box center [503, 49] width 8 height 11
